Goal: Task Accomplishment & Management: Manage account settings

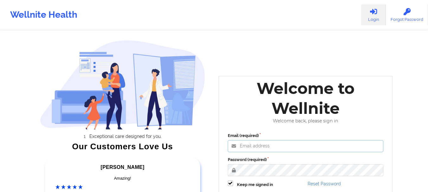
type input "[PERSON_NAME][EMAIL_ADDRESS][PERSON_NAME][DOMAIN_NAME]"
click at [274, 152] on input "[PERSON_NAME][EMAIL_ADDRESS][PERSON_NAME][DOMAIN_NAME]" at bounding box center [306, 146] width 156 height 12
click at [215, 78] on div "Welcome to Wellnite Welcome back, please sign in Email (required) [PERSON_NAME]…" at bounding box center [305, 148] width 183 height 153
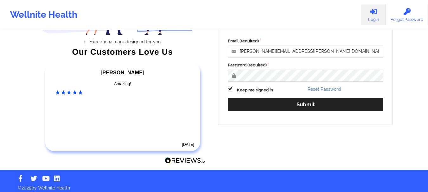
scroll to position [95, 0]
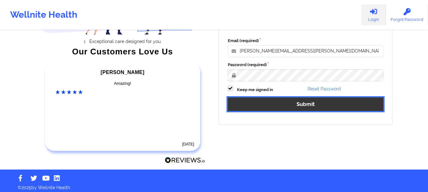
click at [269, 102] on button "Submit" at bounding box center [306, 104] width 156 height 14
